Goal: Check status: Check status

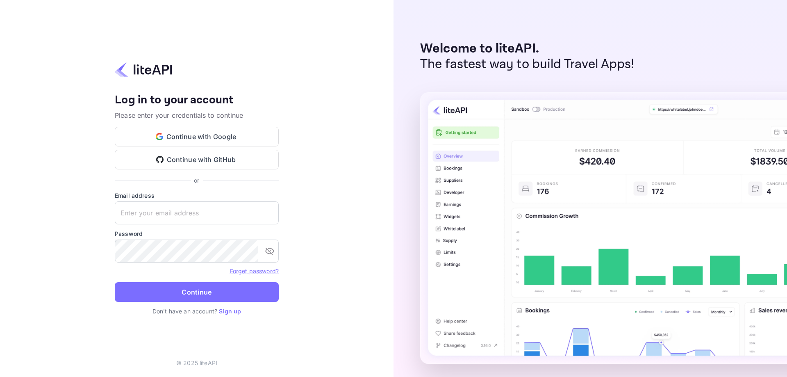
type input "nuiteedirectcug@hotelogical.com"
drag, startPoint x: 197, startPoint y: 281, endPoint x: 197, endPoint y: 286, distance: 4.9
click at [197, 282] on form "Email address nuiteedirectcug@hotelogical.com ​ Password ​ Forget password? Con…" at bounding box center [197, 249] width 164 height 116
click at [196, 289] on button "Continue" at bounding box center [197, 292] width 164 height 20
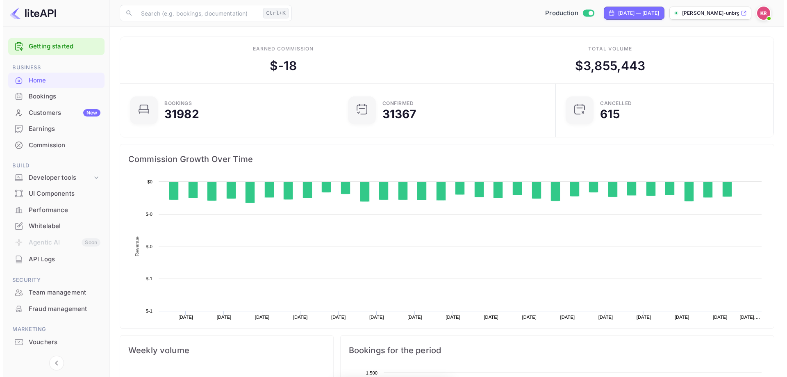
scroll to position [127, 207]
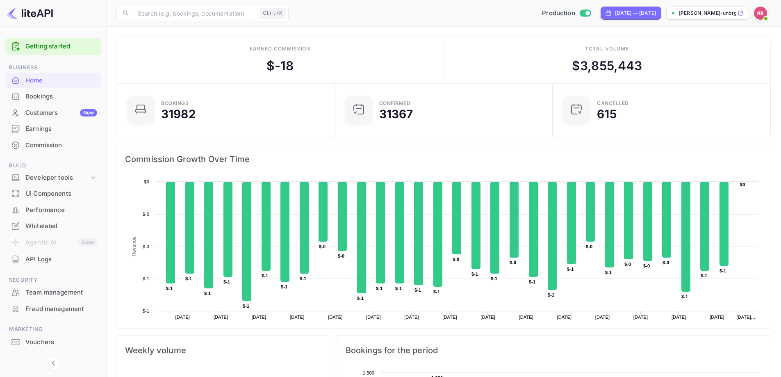
click at [41, 93] on div "Bookings" at bounding box center [61, 96] width 72 height 9
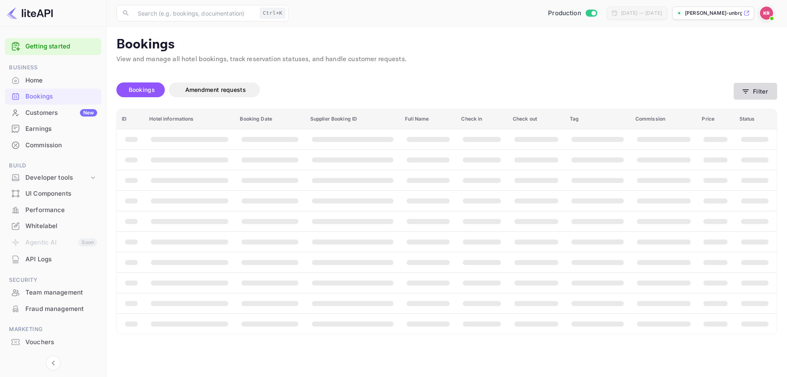
click at [750, 90] on icon "button" at bounding box center [746, 91] width 8 height 8
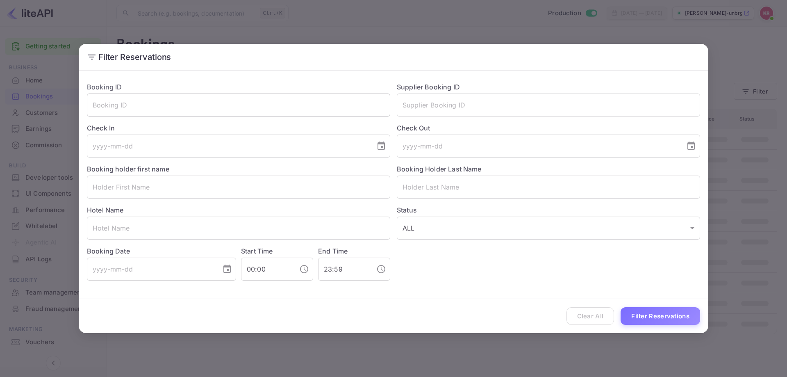
click at [249, 104] on input "text" at bounding box center [238, 104] width 303 height 23
paste input "XBCmvr1nX"
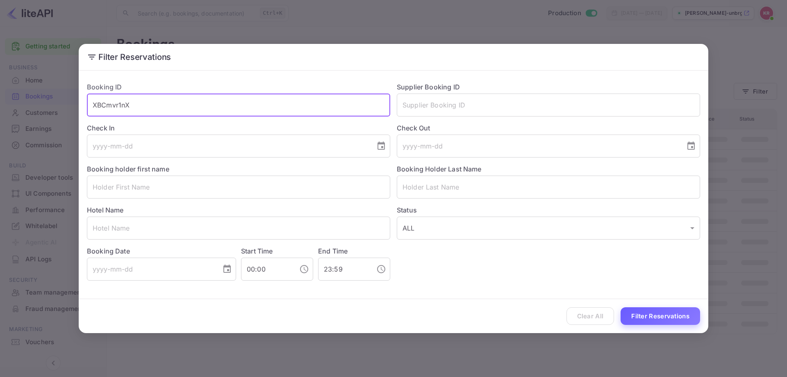
type input "XBCmvr1nX"
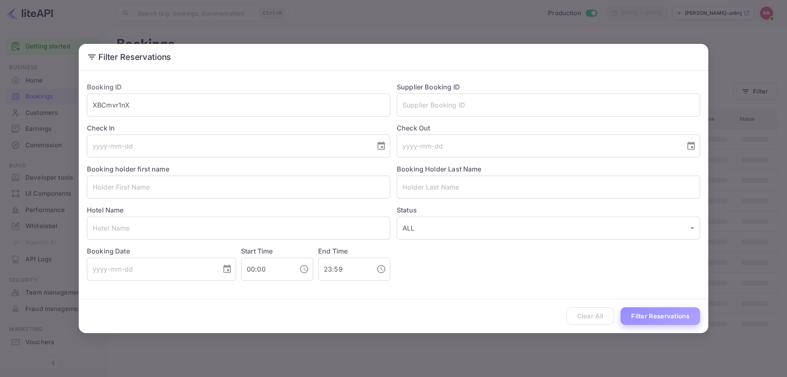
click at [651, 316] on button "Filter Reservations" at bounding box center [661, 316] width 80 height 18
